Goal: Find specific page/section: Find specific page/section

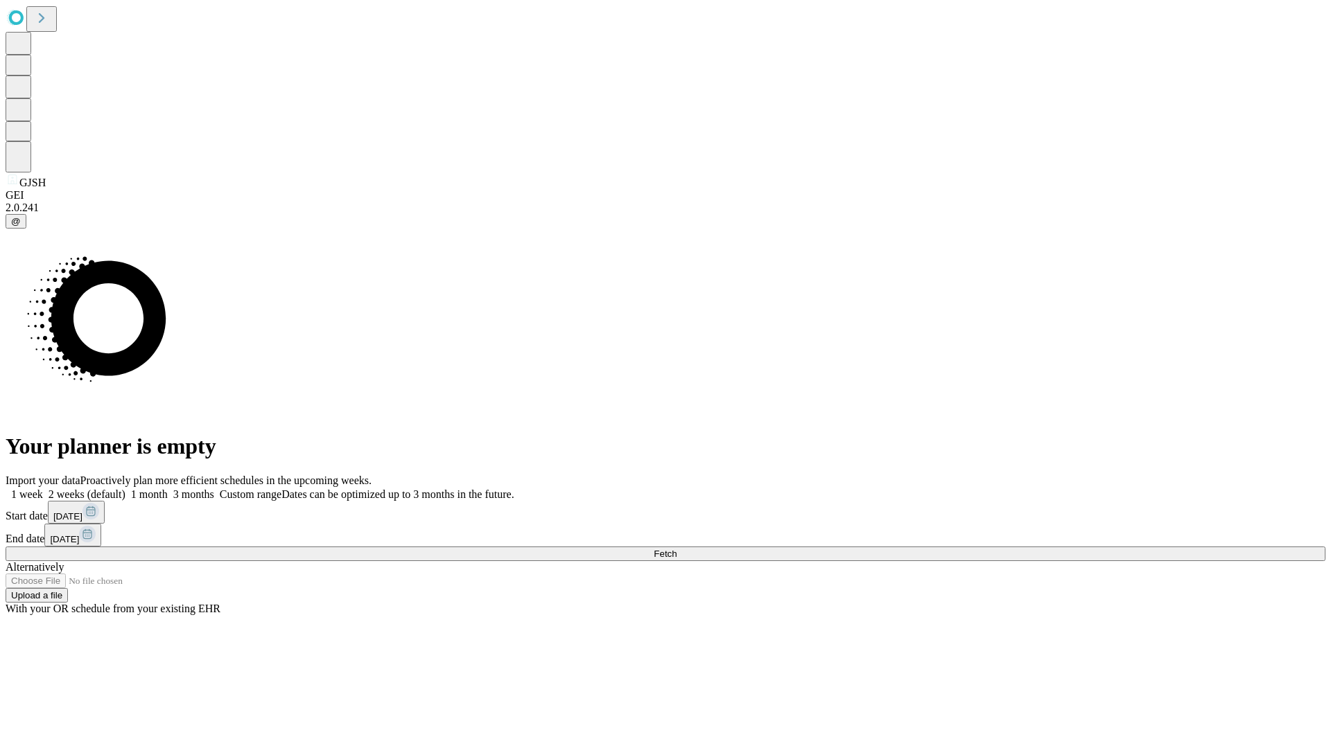
click at [676, 549] on span "Fetch" at bounding box center [664, 554] width 23 height 10
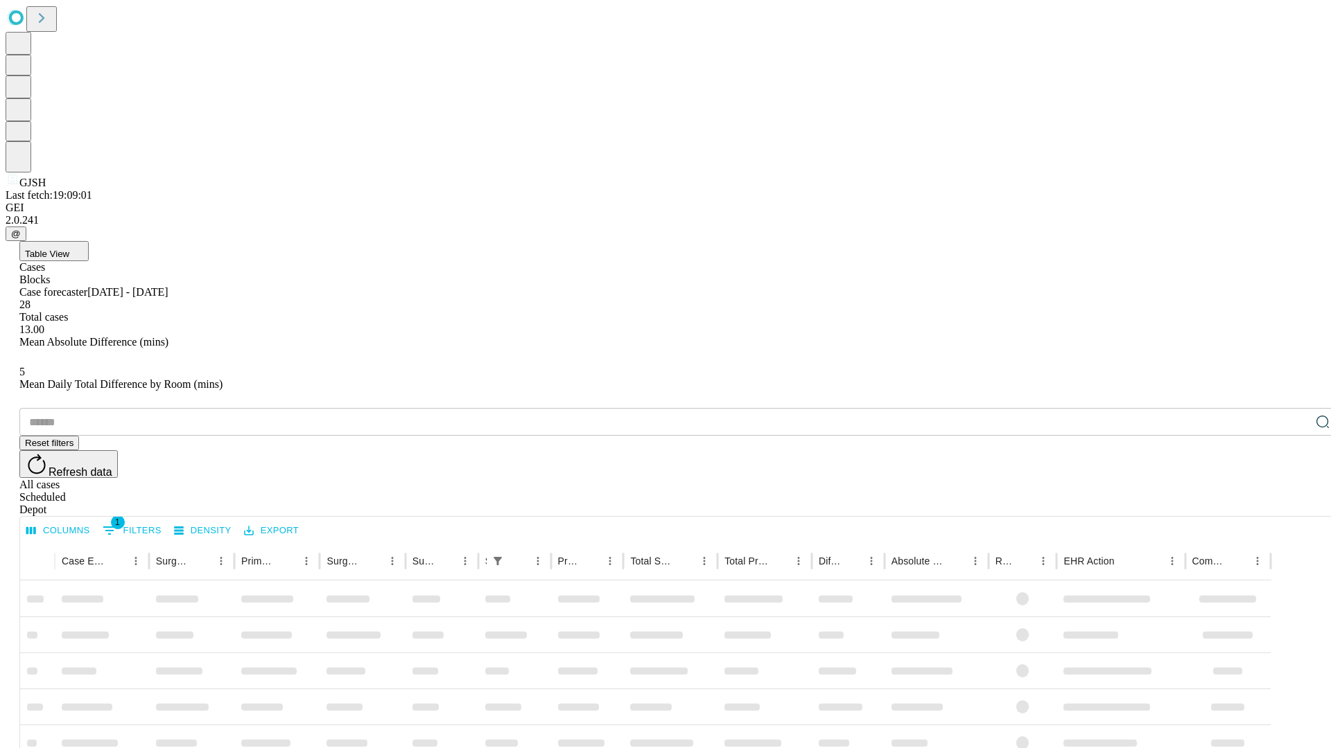
click at [1294, 504] on div "Depot" at bounding box center [678, 510] width 1319 height 12
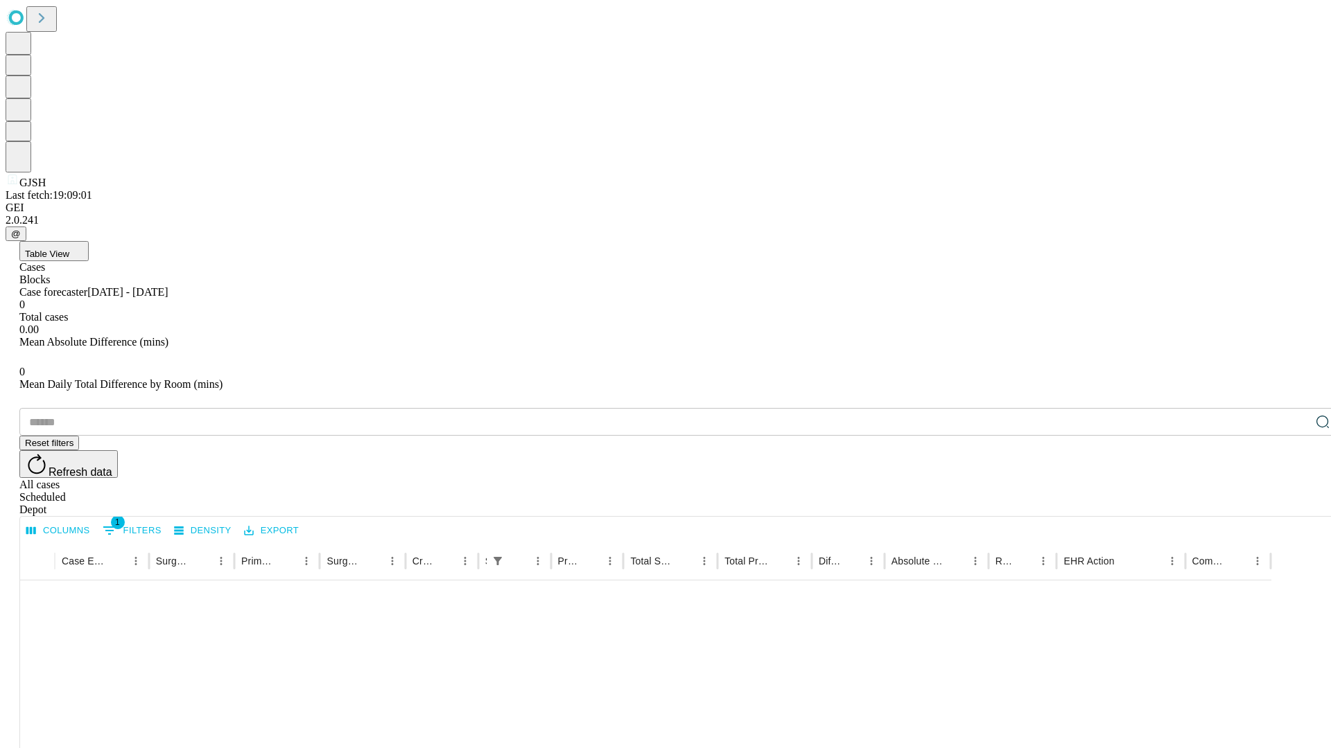
click at [1182, 479] on div "All cases" at bounding box center [678, 485] width 1319 height 12
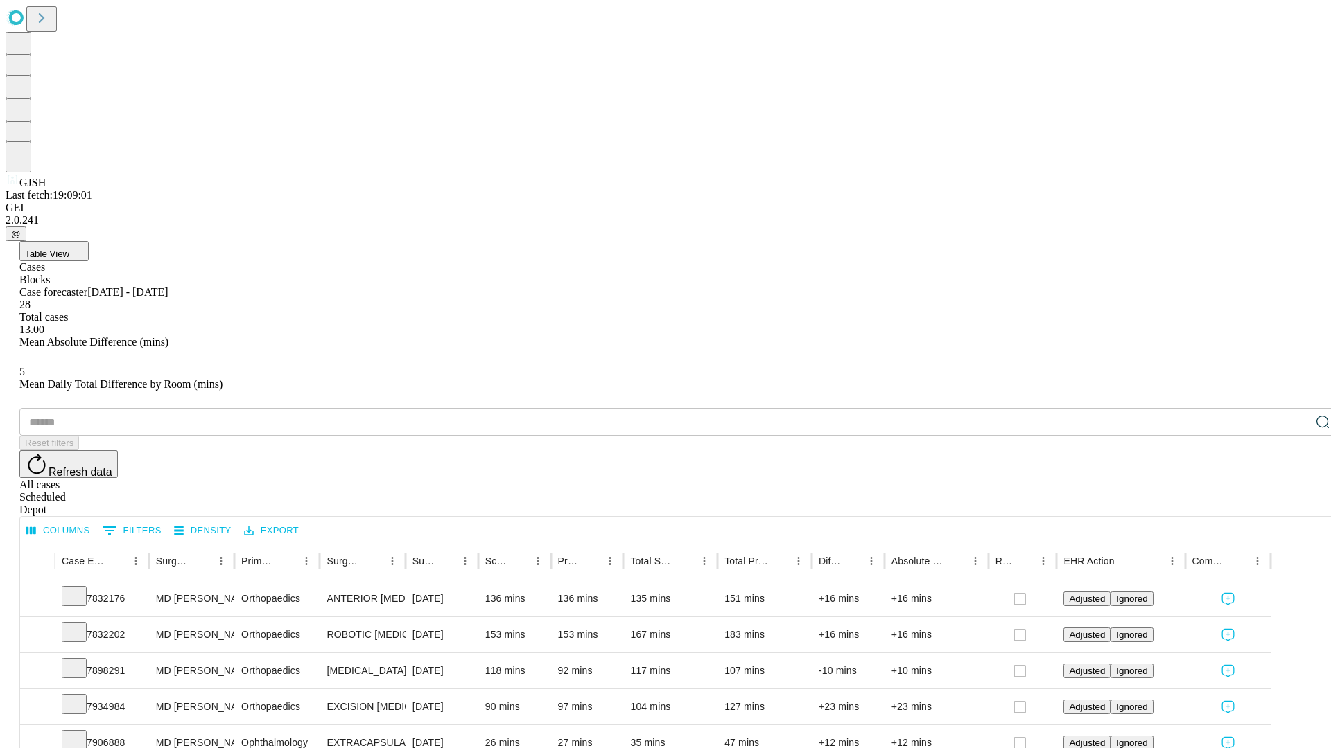
type input "*******"
